Goal: Subscribe to service/newsletter

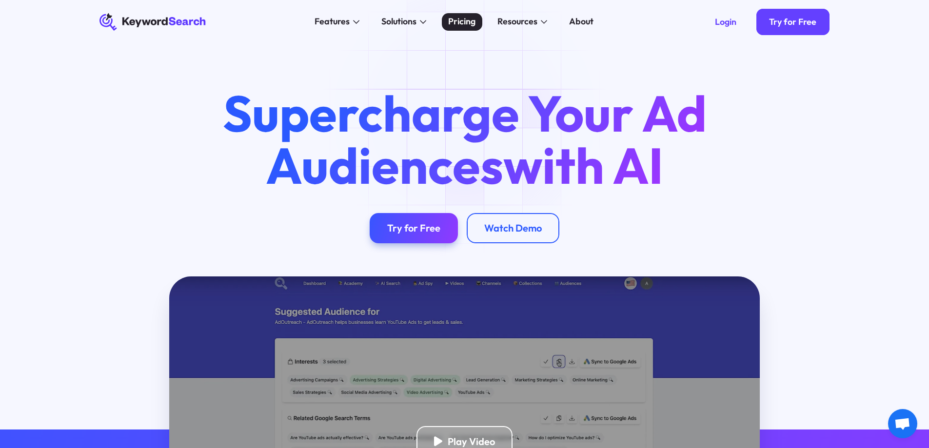
click at [456, 26] on div "Pricing" at bounding box center [461, 21] width 27 height 13
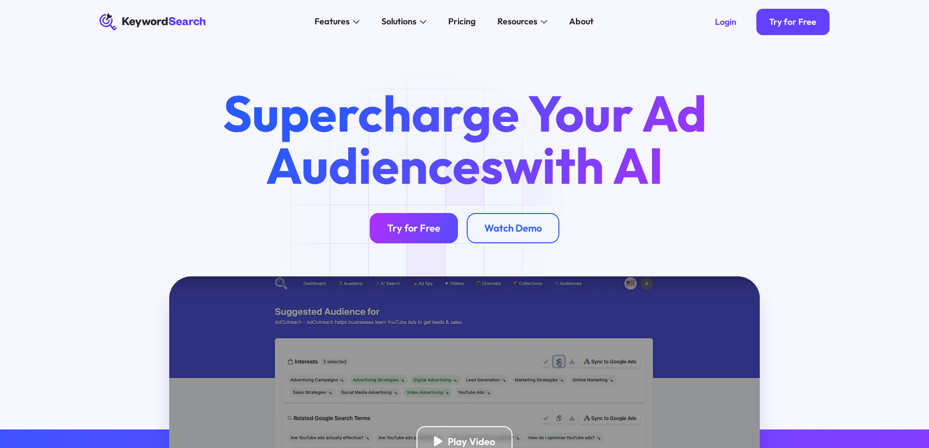
click at [411, 230] on div "Try for Free" at bounding box center [413, 228] width 53 height 12
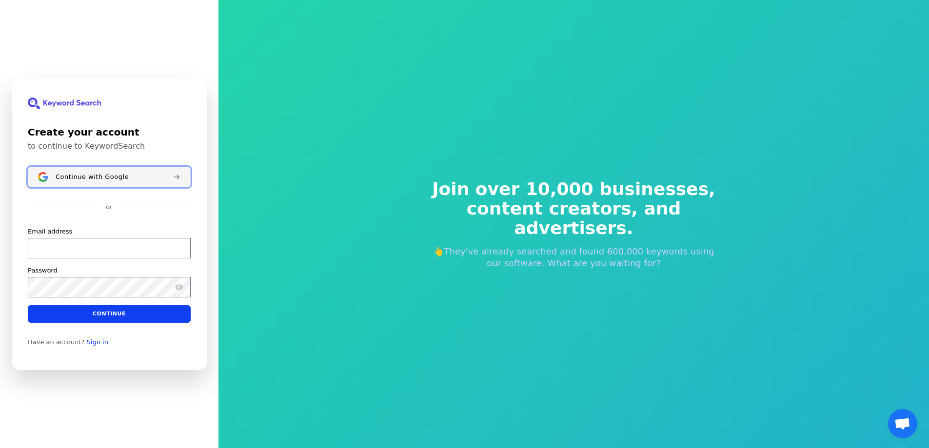
click at [60, 180] on span "Continue with Google" at bounding box center [92, 177] width 73 height 8
